Goal: Find specific page/section: Find specific page/section

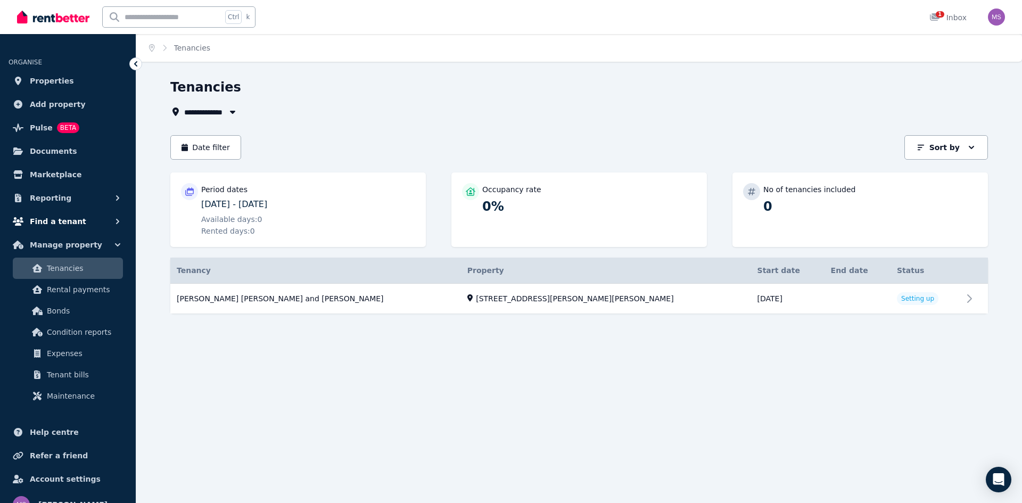
click at [119, 222] on icon "button" at bounding box center [117, 221] width 3 height 5
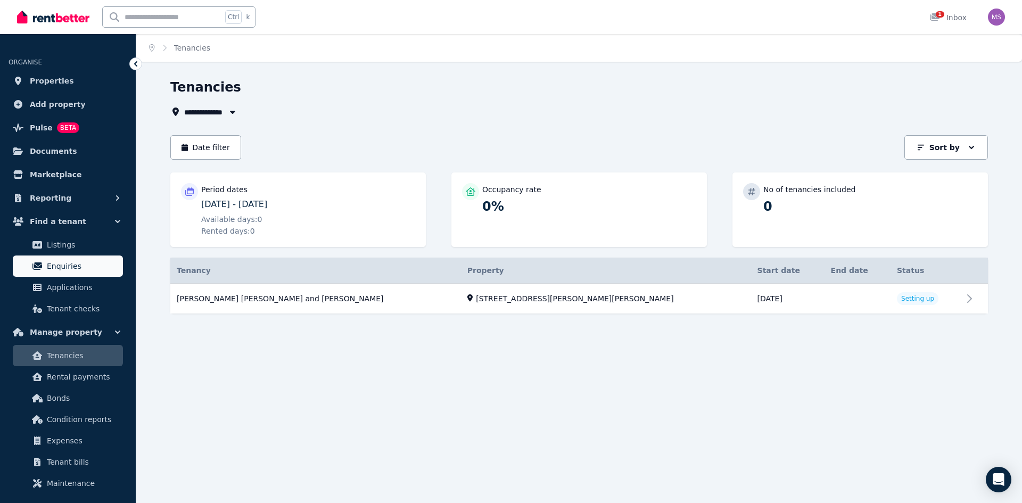
click at [64, 273] on link "Enquiries" at bounding box center [68, 266] width 110 height 21
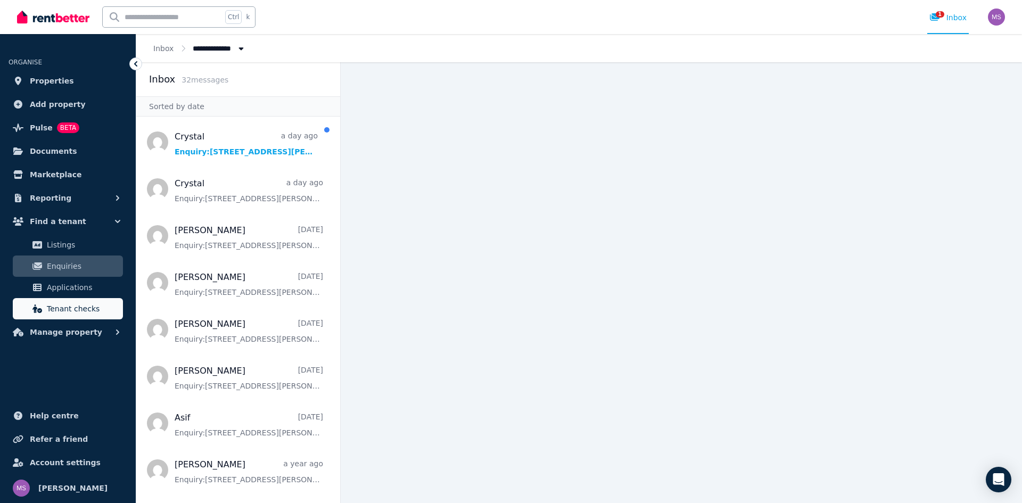
click at [76, 314] on span "Tenant checks" at bounding box center [83, 308] width 72 height 13
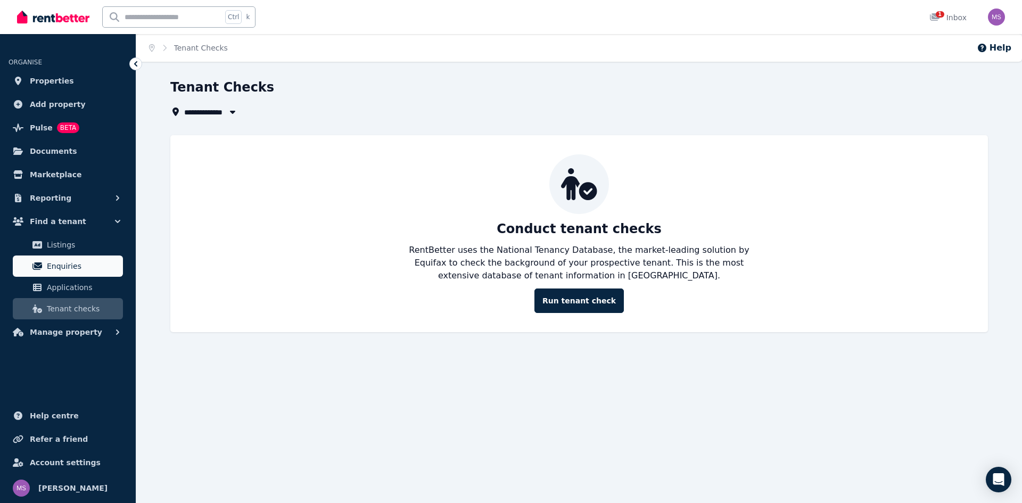
click at [65, 266] on span "Enquiries" at bounding box center [83, 266] width 72 height 13
